Goal: Task Accomplishment & Management: Complete application form

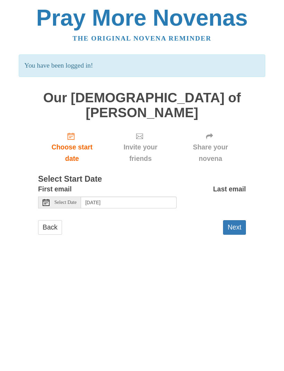
click at [194, 62] on p "You have been logged in!" at bounding box center [142, 65] width 247 height 23
click at [239, 220] on button "Next" at bounding box center [234, 227] width 23 height 14
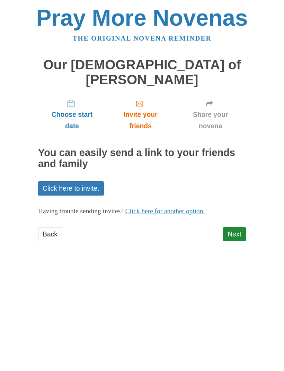
click at [238, 227] on link "Next" at bounding box center [234, 234] width 23 height 14
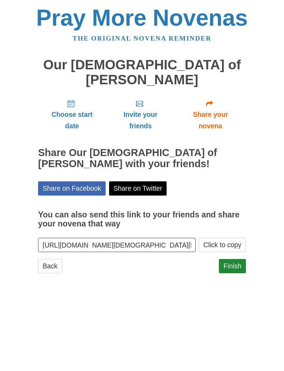
click at [241, 259] on link "Finish" at bounding box center [232, 266] width 27 height 14
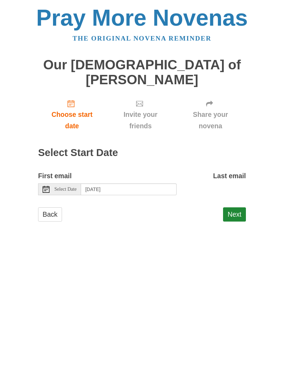
click at [56, 207] on link "Back" at bounding box center [50, 214] width 24 height 14
